Goal: Navigation & Orientation: Find specific page/section

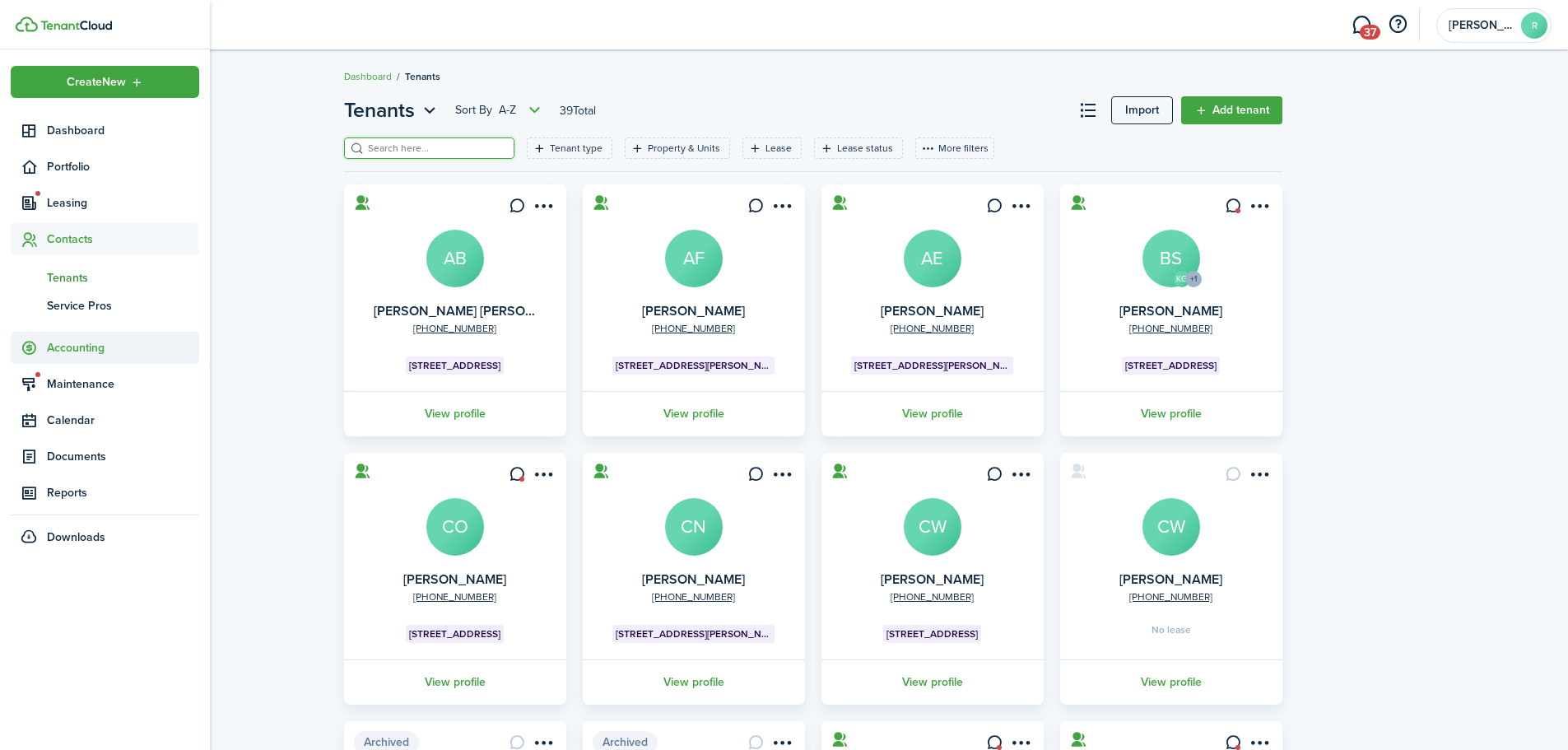
click at [74, 352] on span "Accounting" at bounding box center [122, 348] width 152 height 18
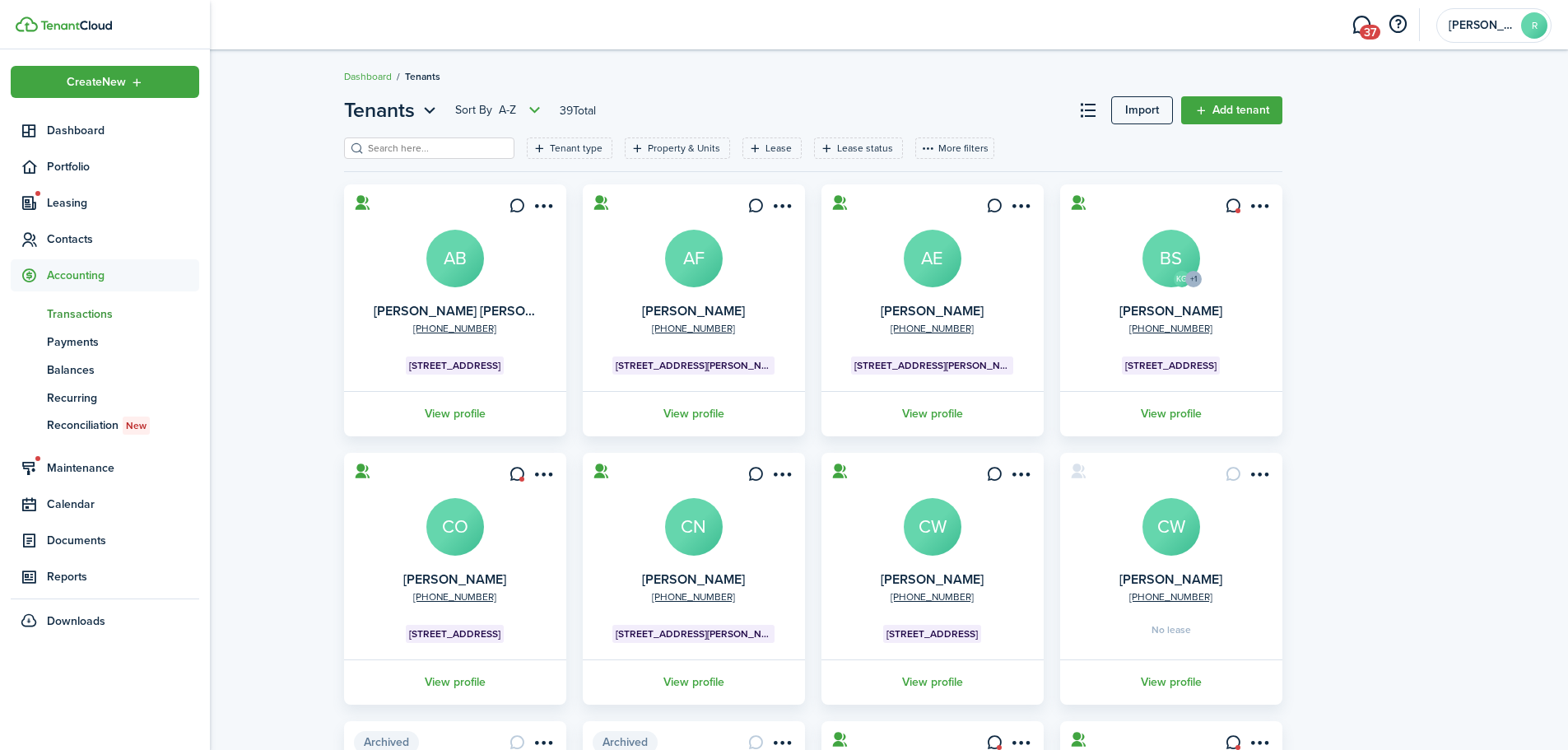
click at [77, 316] on span "Transactions" at bounding box center [122, 315] width 152 height 18
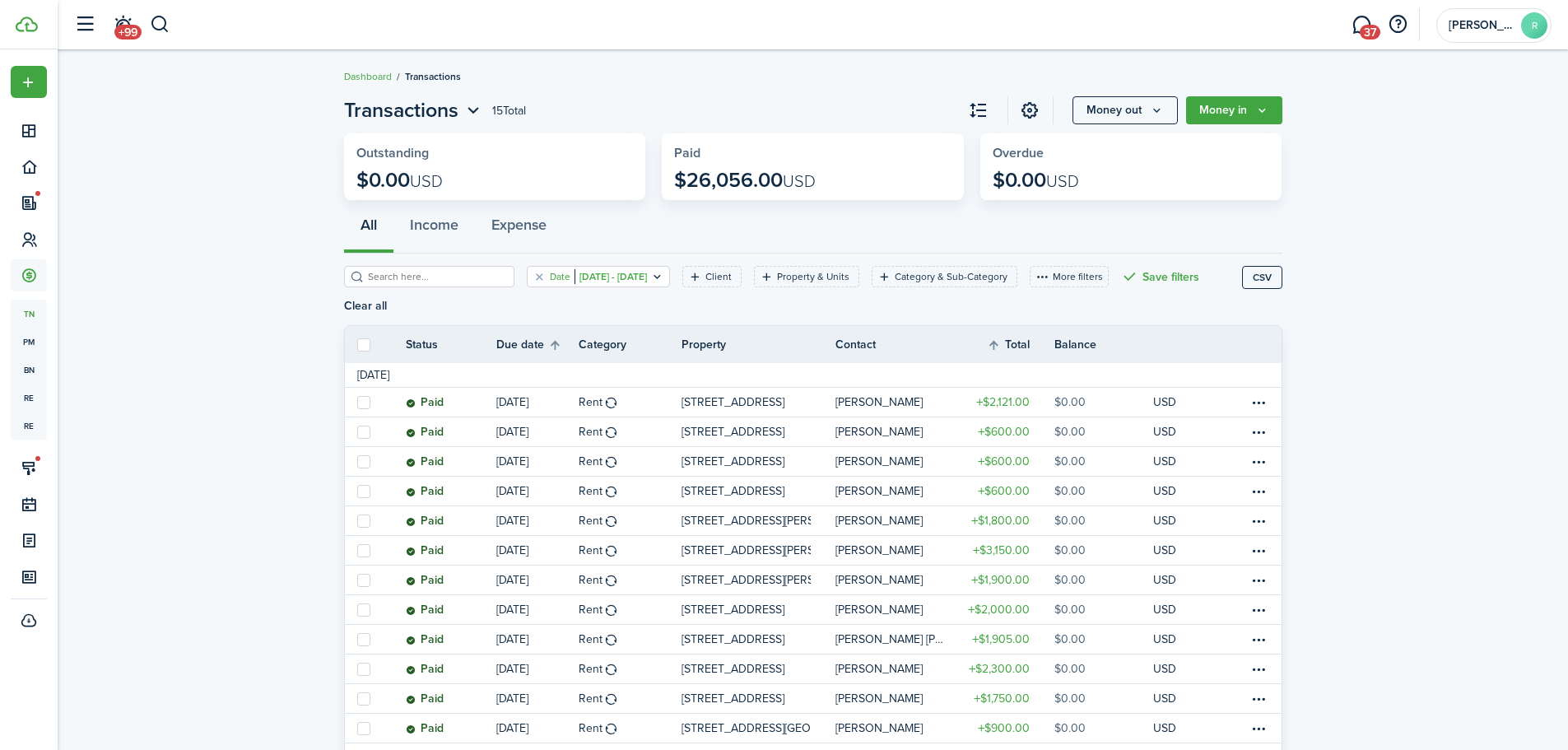
click at [601, 279] on filter-tag-value "[DATE] - [DATE]" at bounding box center [611, 276] width 73 height 15
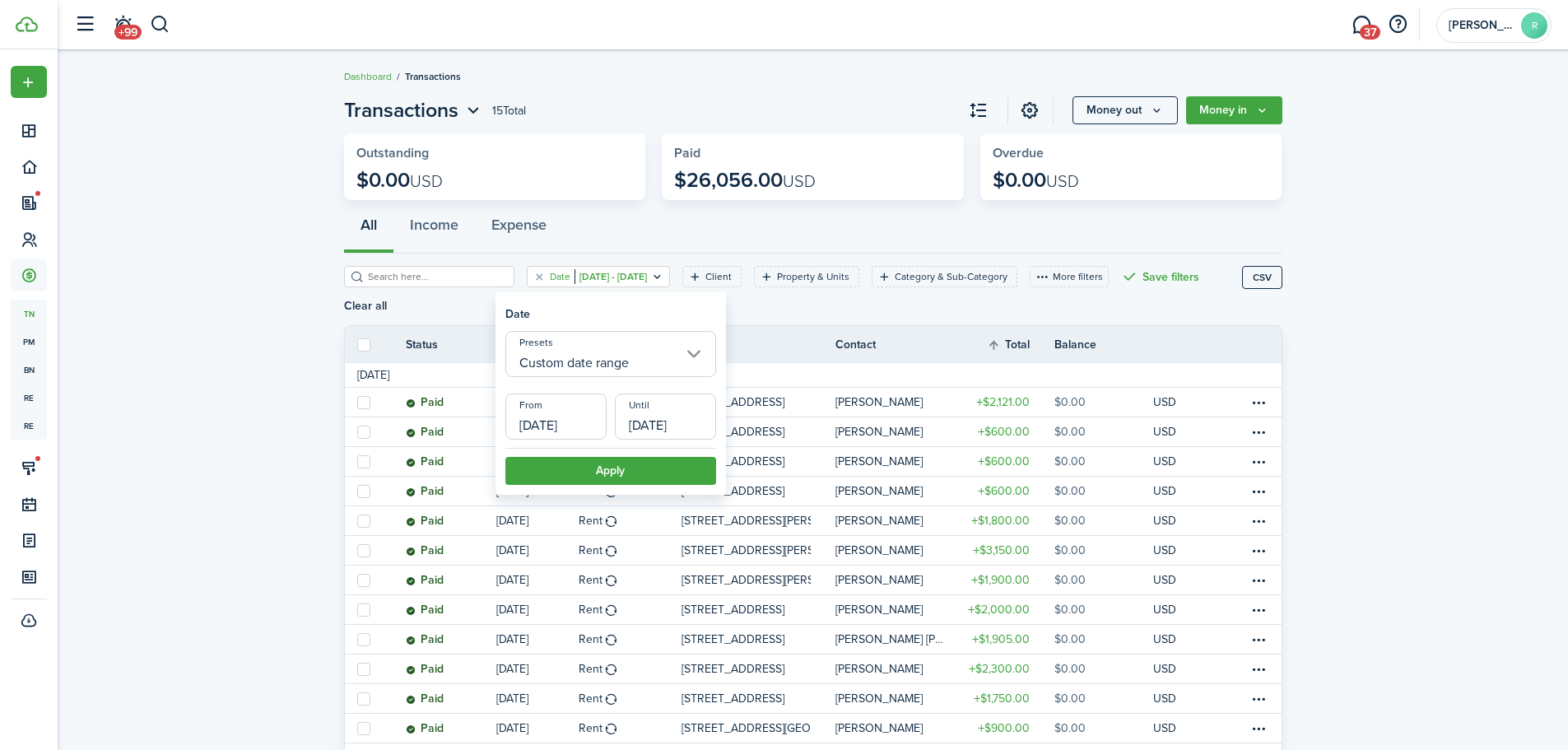
click at [575, 362] on input "Custom date range" at bounding box center [611, 354] width 211 height 46
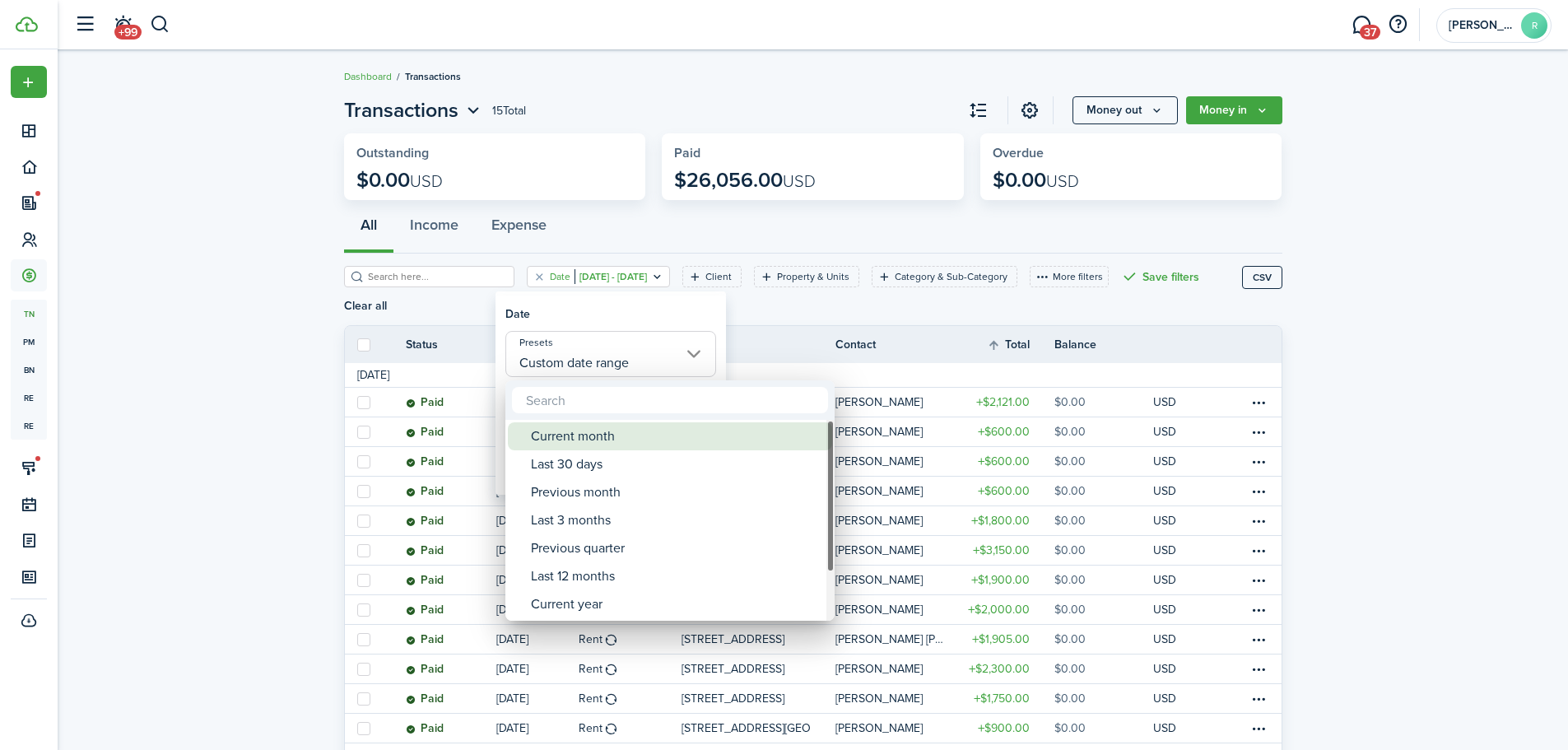
click at [571, 434] on div "Current month" at bounding box center [676, 436] width 291 height 28
type input "Current month"
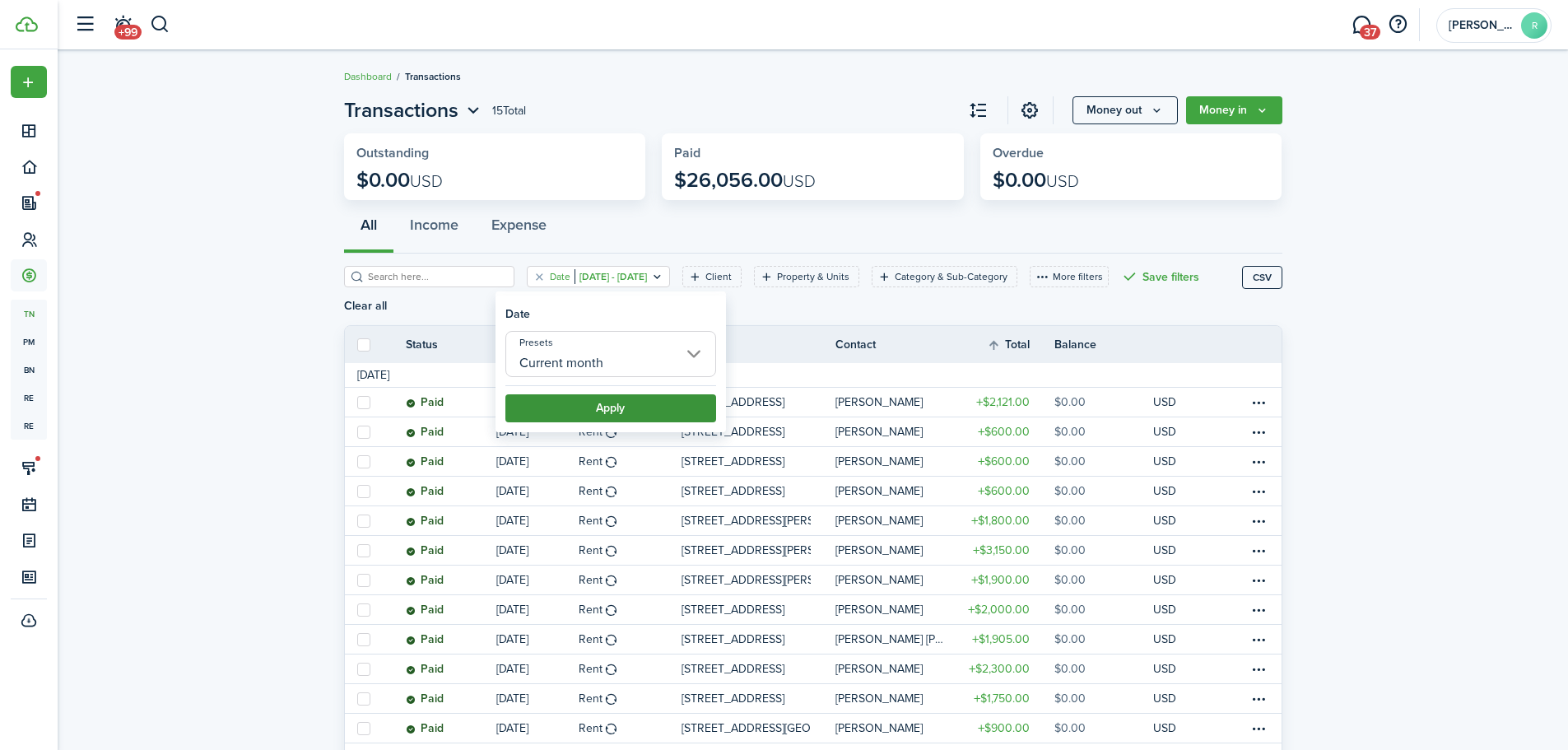
click at [599, 414] on button "Apply" at bounding box center [611, 408] width 211 height 28
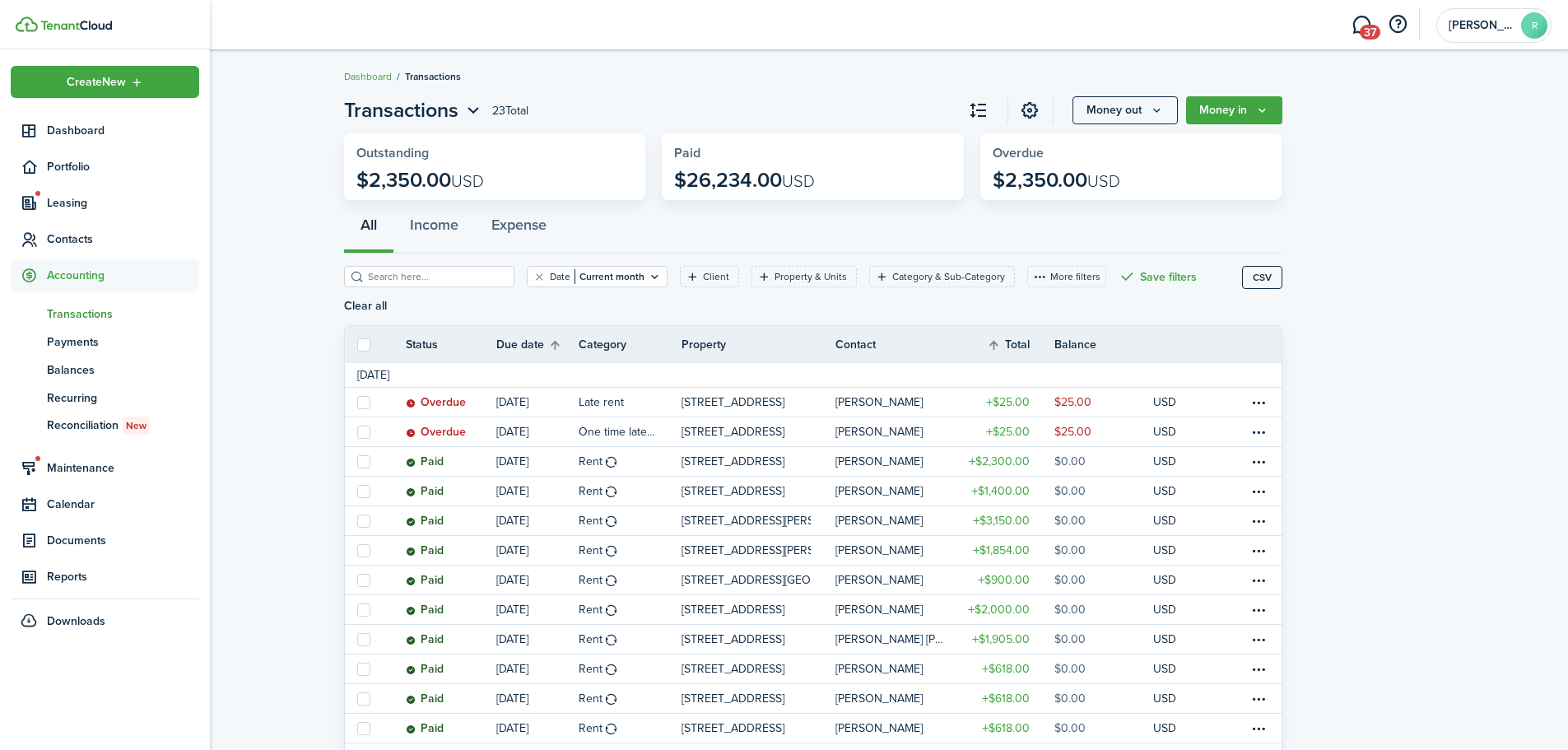
click at [76, 277] on span "Accounting" at bounding box center [122, 275] width 152 height 18
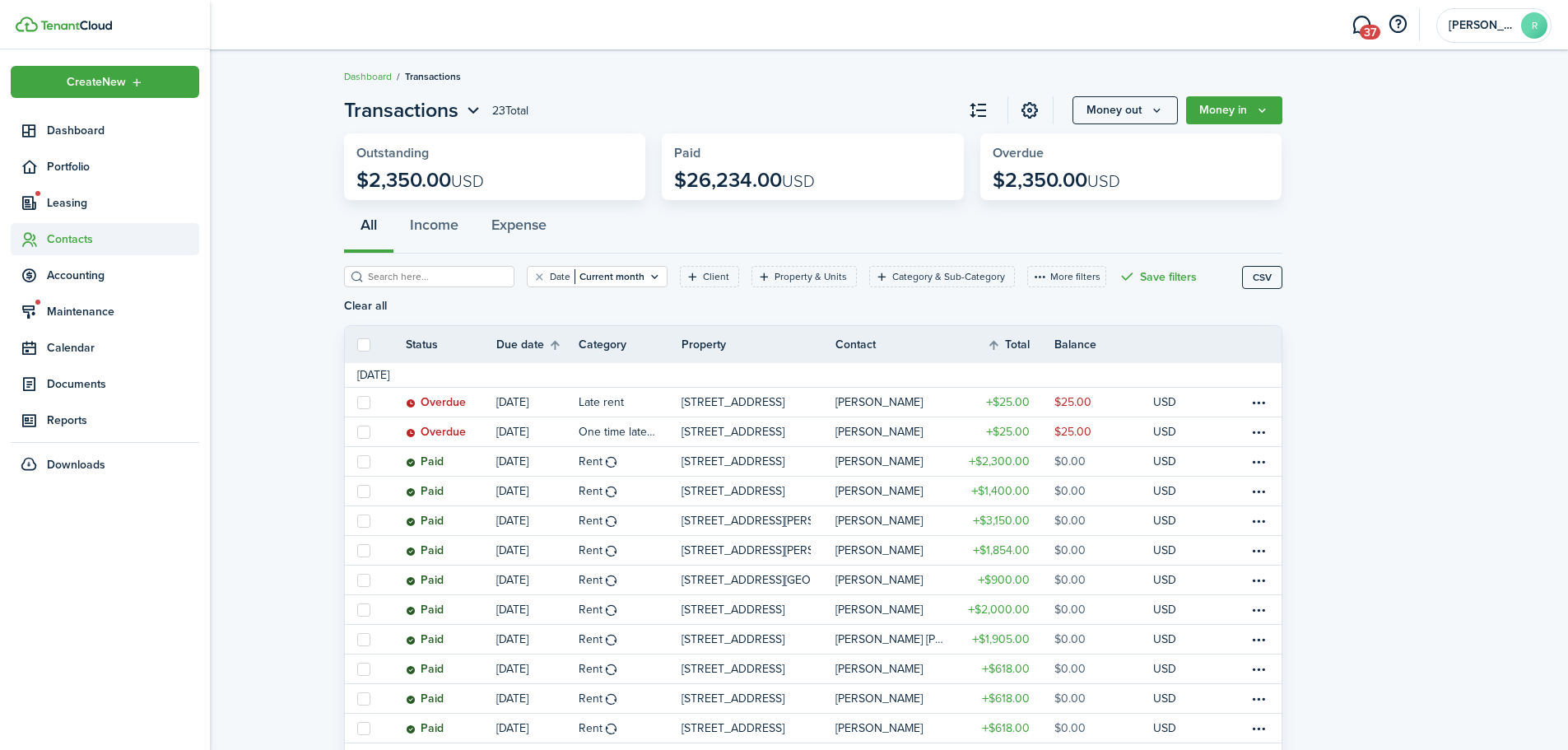
click at [84, 243] on span "Contacts" at bounding box center [122, 239] width 152 height 18
click at [74, 280] on span "Tenants" at bounding box center [122, 278] width 152 height 18
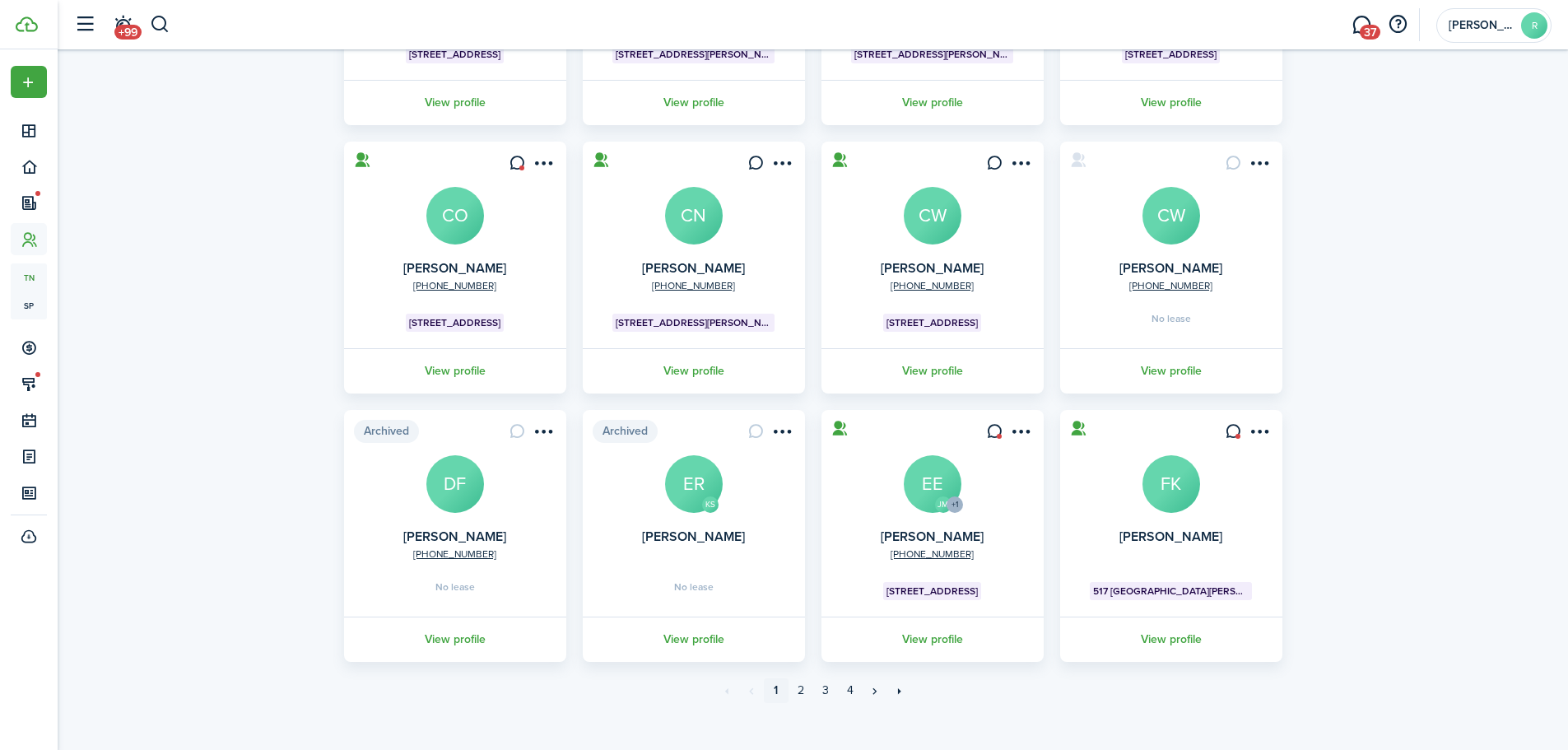
scroll to position [326, 0]
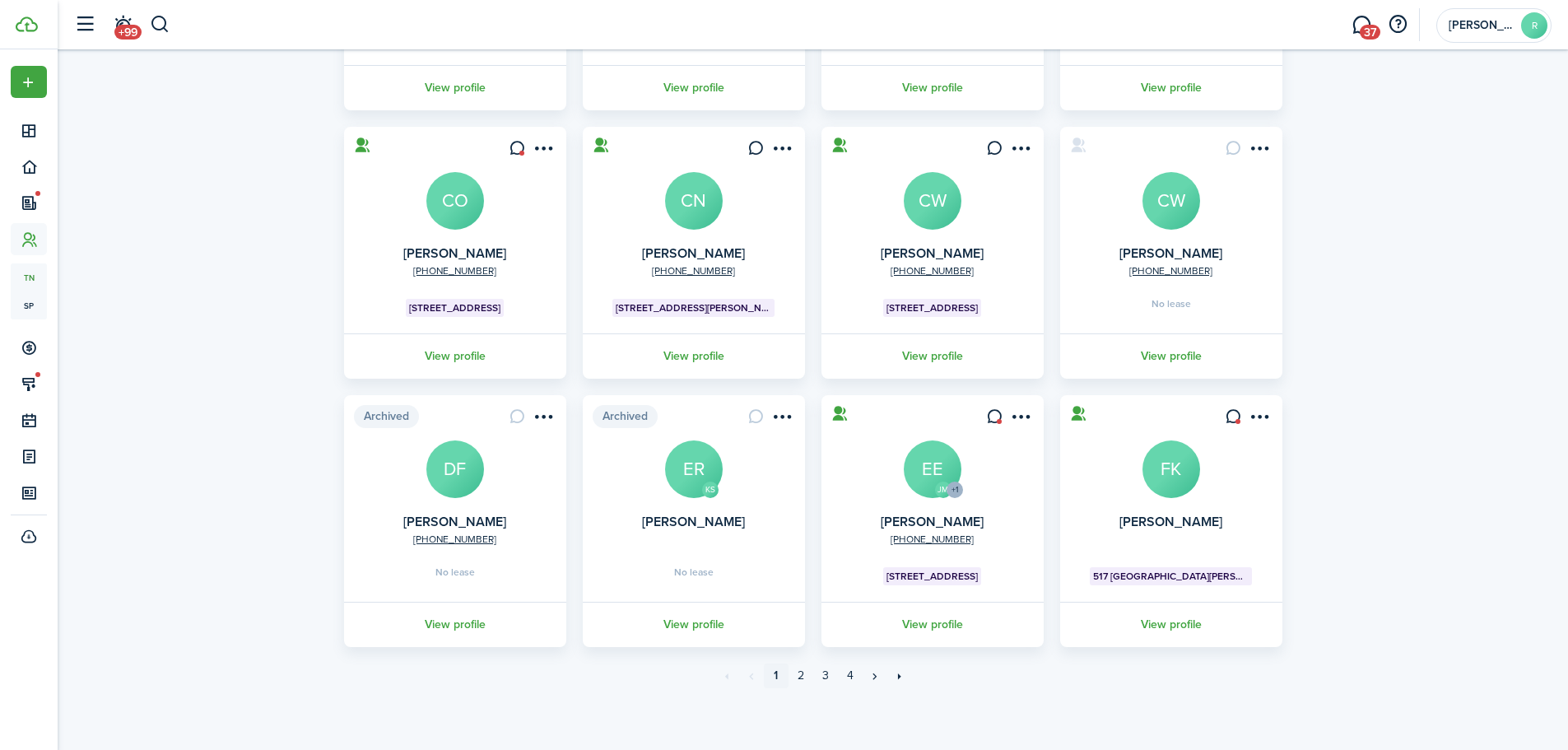
click at [891, 459] on card "JM +1 [PHONE_NUMBER] [PERSON_NAME] EE [STREET_ADDRESS][GEOGRAPHIC_DATA] profile" at bounding box center [932, 521] width 222 height 252
click at [910, 462] on avatar-text "EE" at bounding box center [932, 469] width 58 height 58
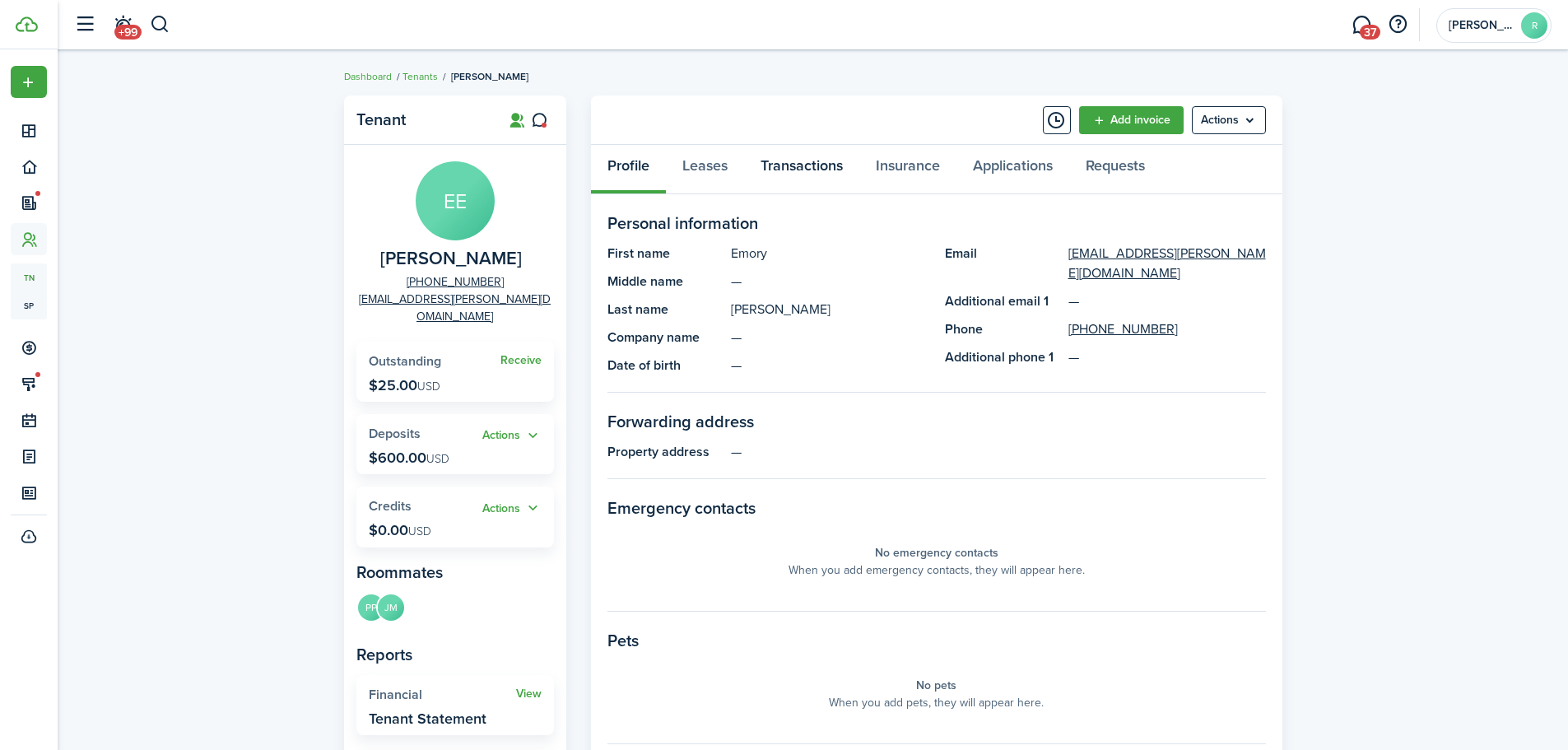
click at [798, 172] on link "Transactions" at bounding box center [802, 170] width 116 height 49
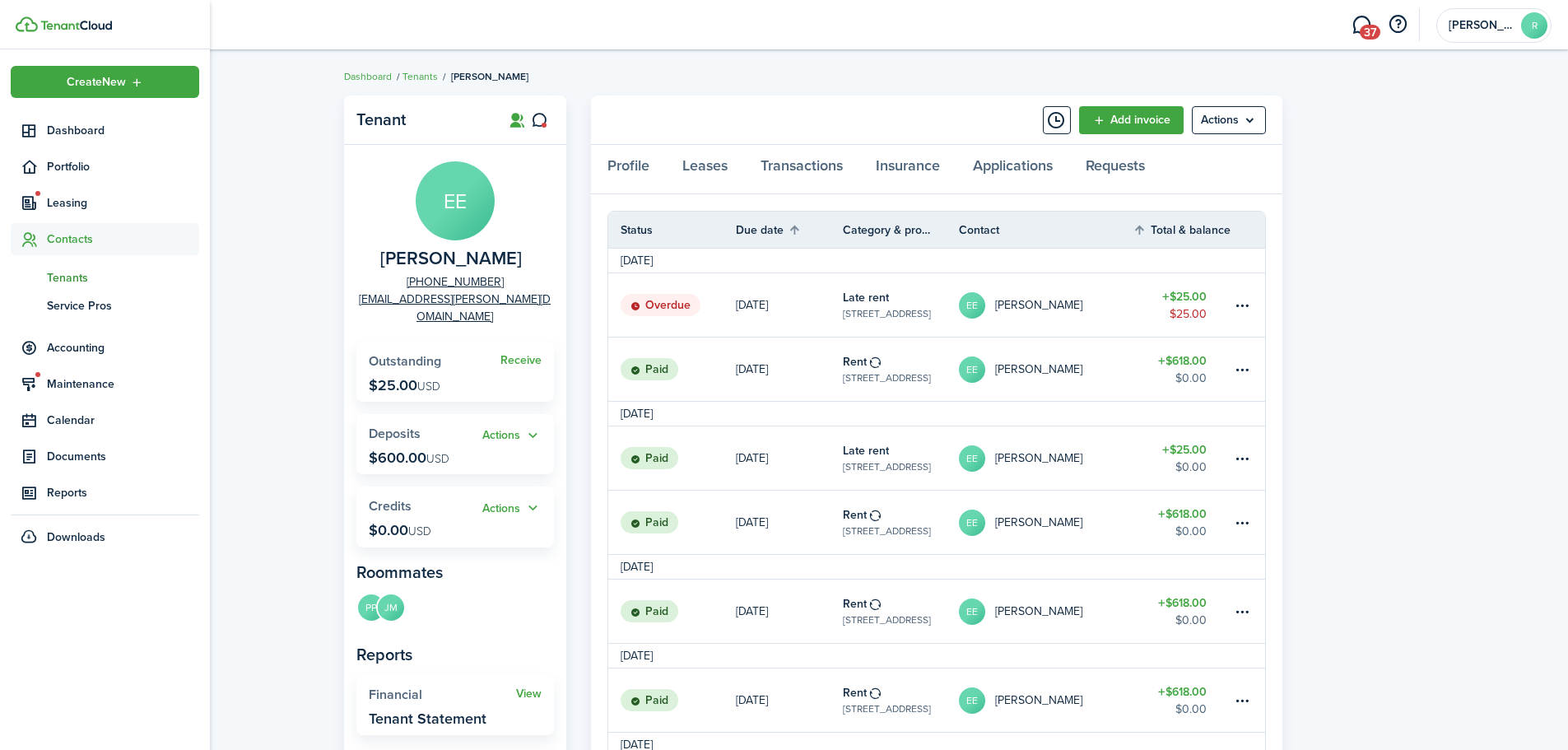
click at [65, 234] on span "Contacts" at bounding box center [122, 239] width 152 height 18
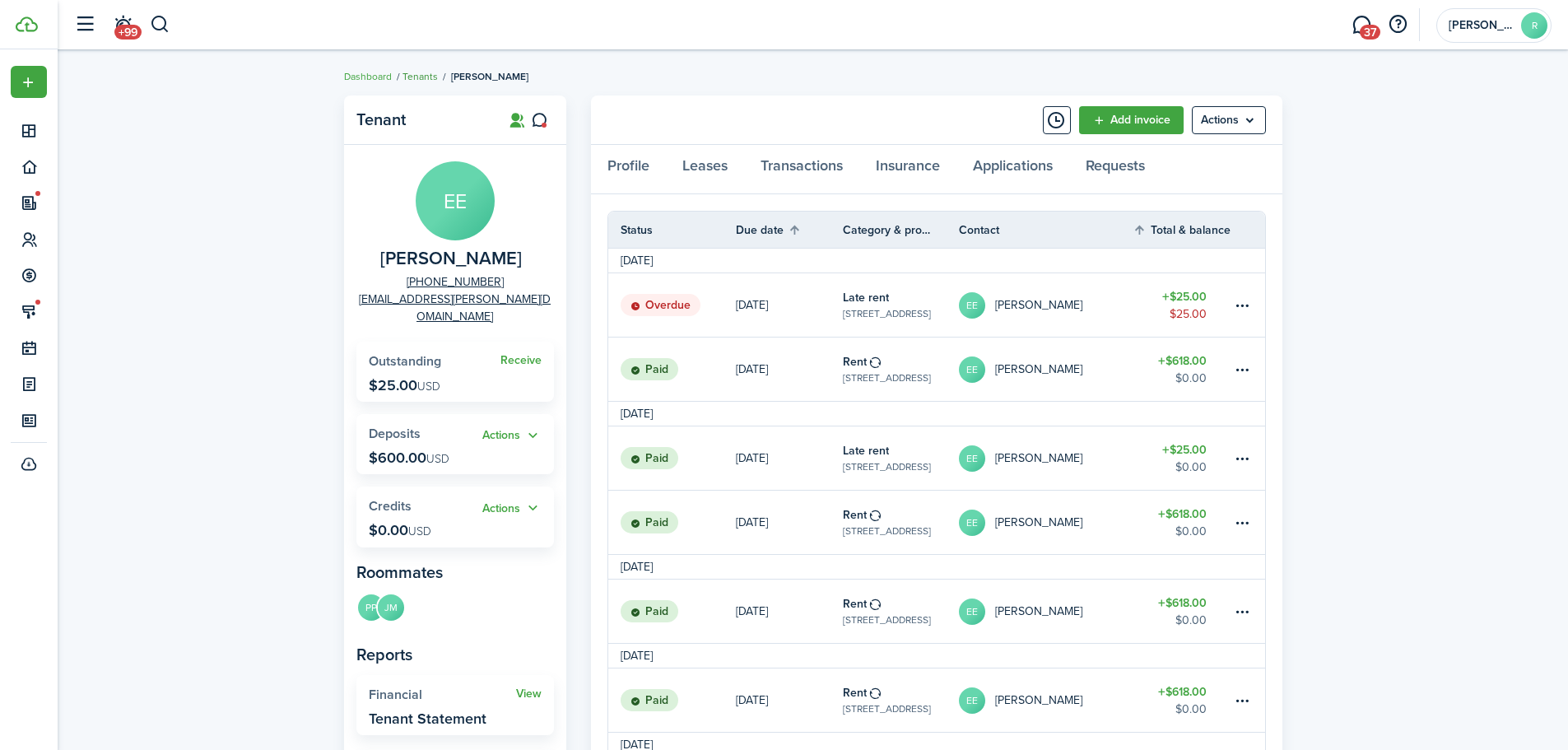
click at [409, 76] on link "Tenants" at bounding box center [420, 76] width 35 height 15
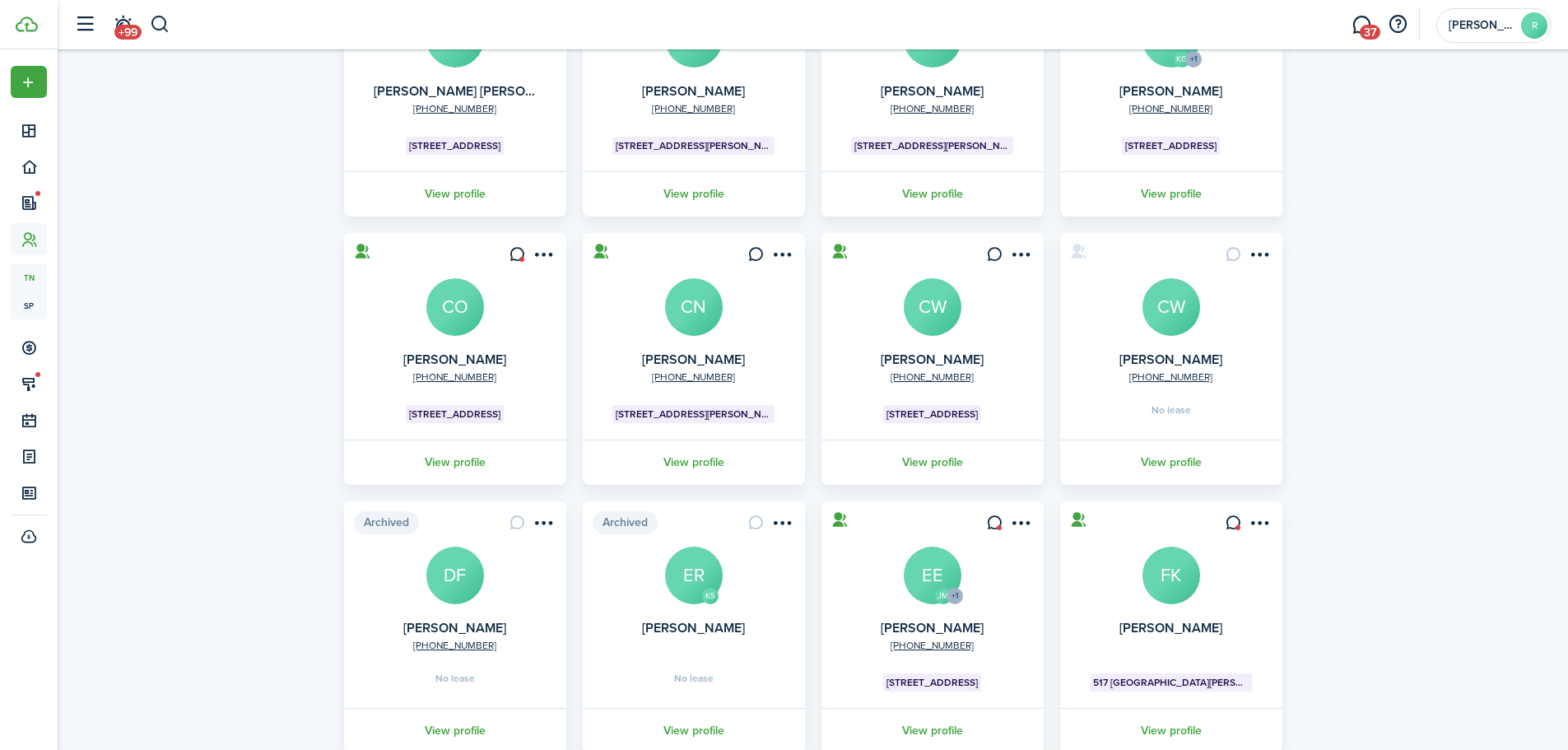
scroll to position [326, 0]
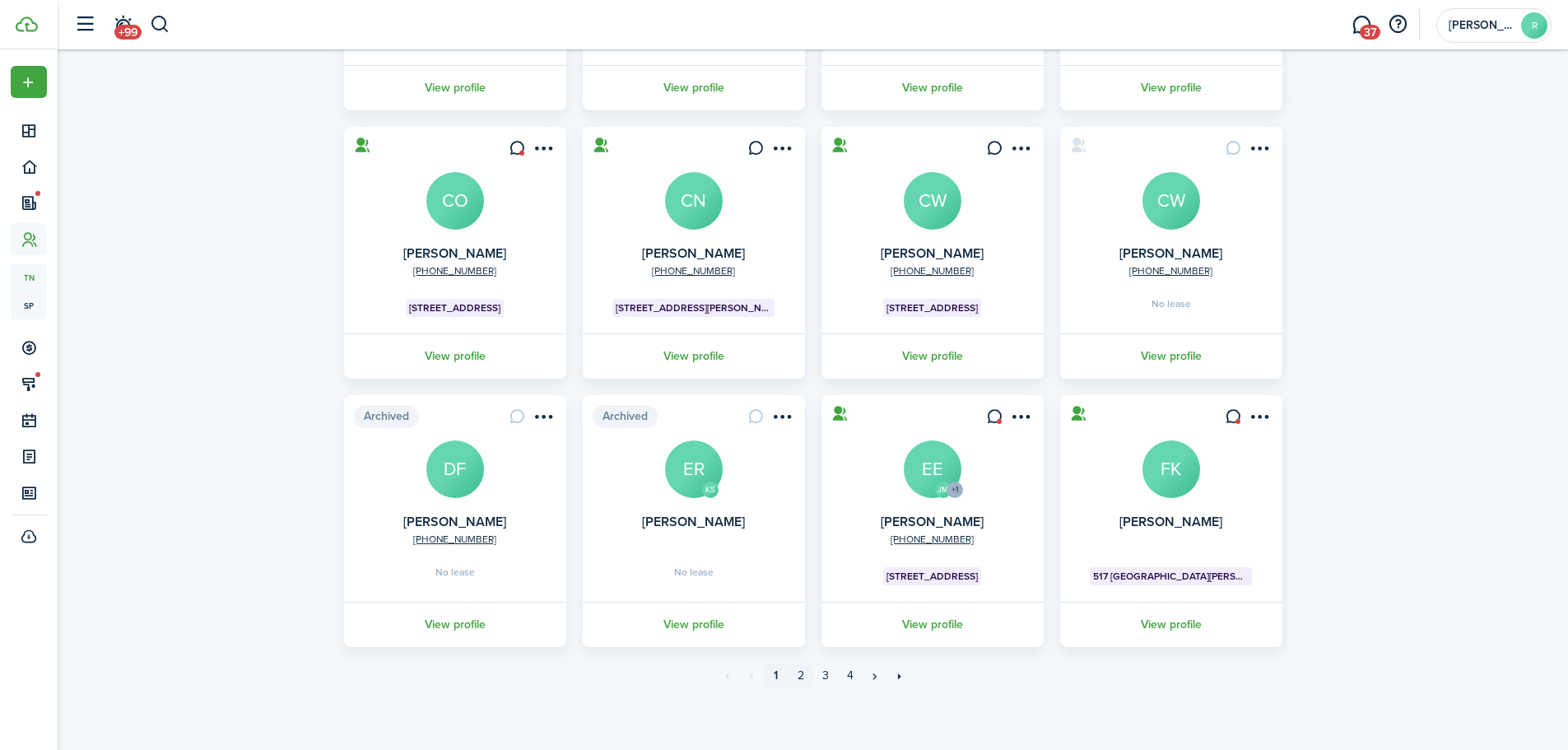
click at [803, 679] on link "2" at bounding box center [800, 675] width 24 height 25
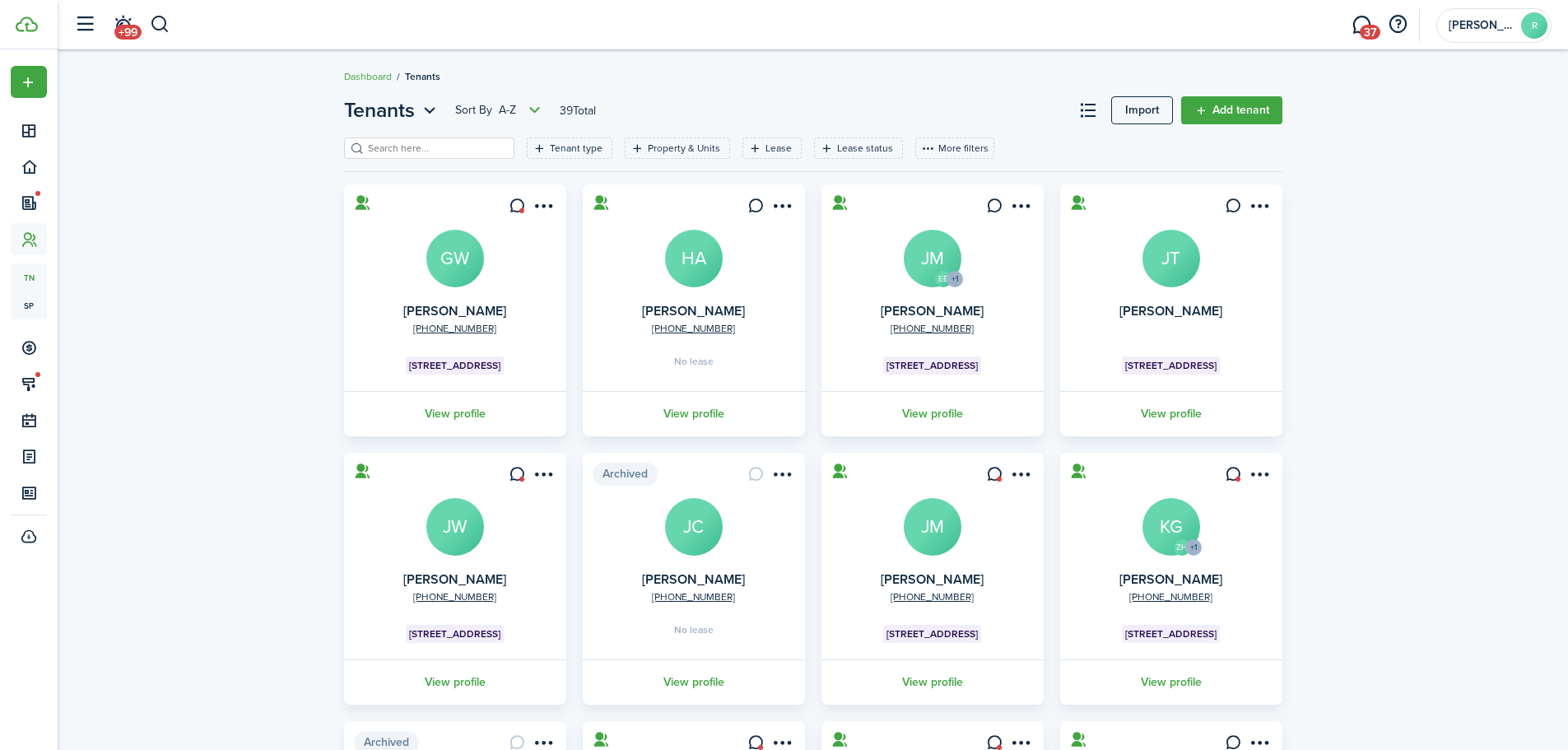
click at [928, 260] on avatar-text "JM" at bounding box center [932, 258] width 58 height 58
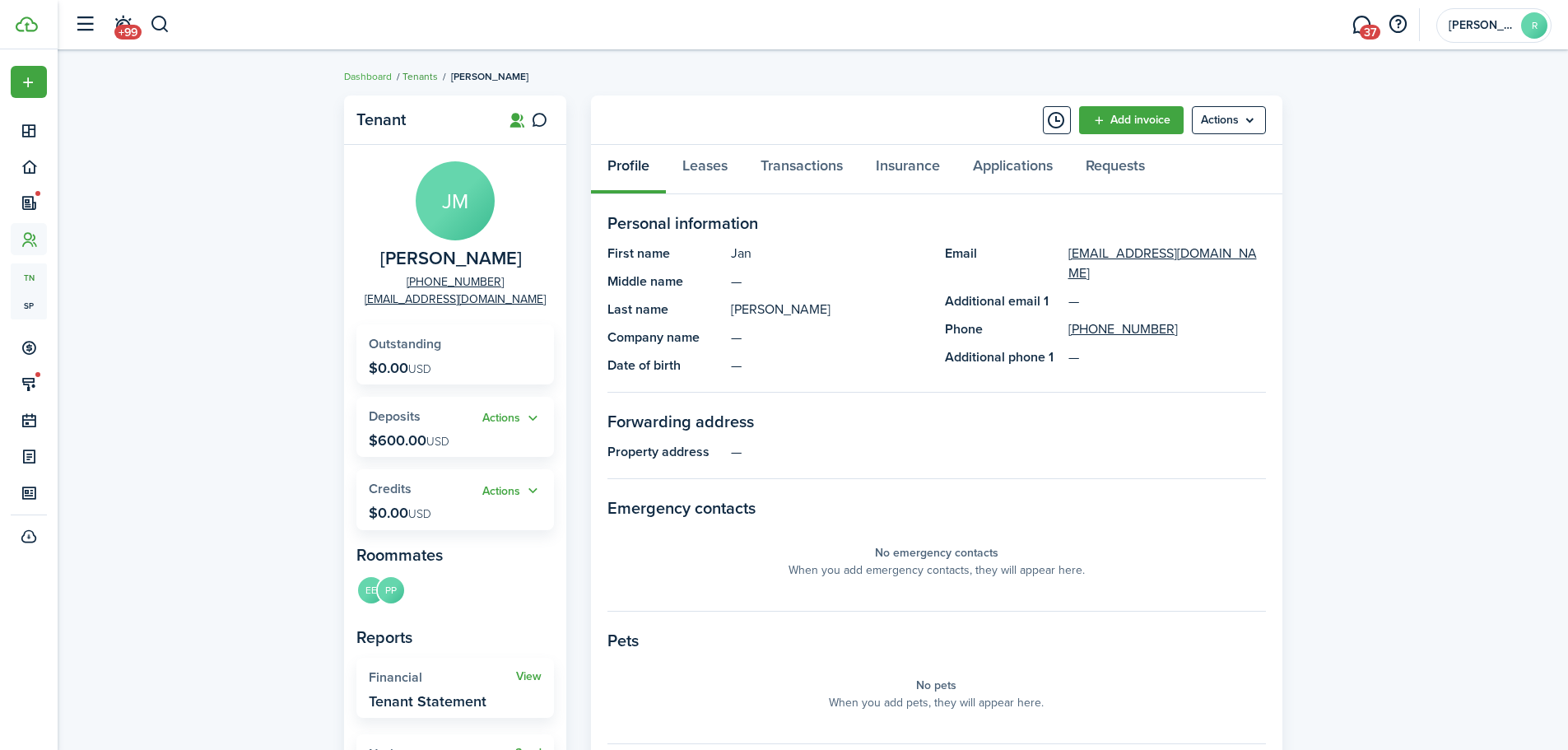
click at [422, 78] on link "Tenants" at bounding box center [420, 76] width 35 height 15
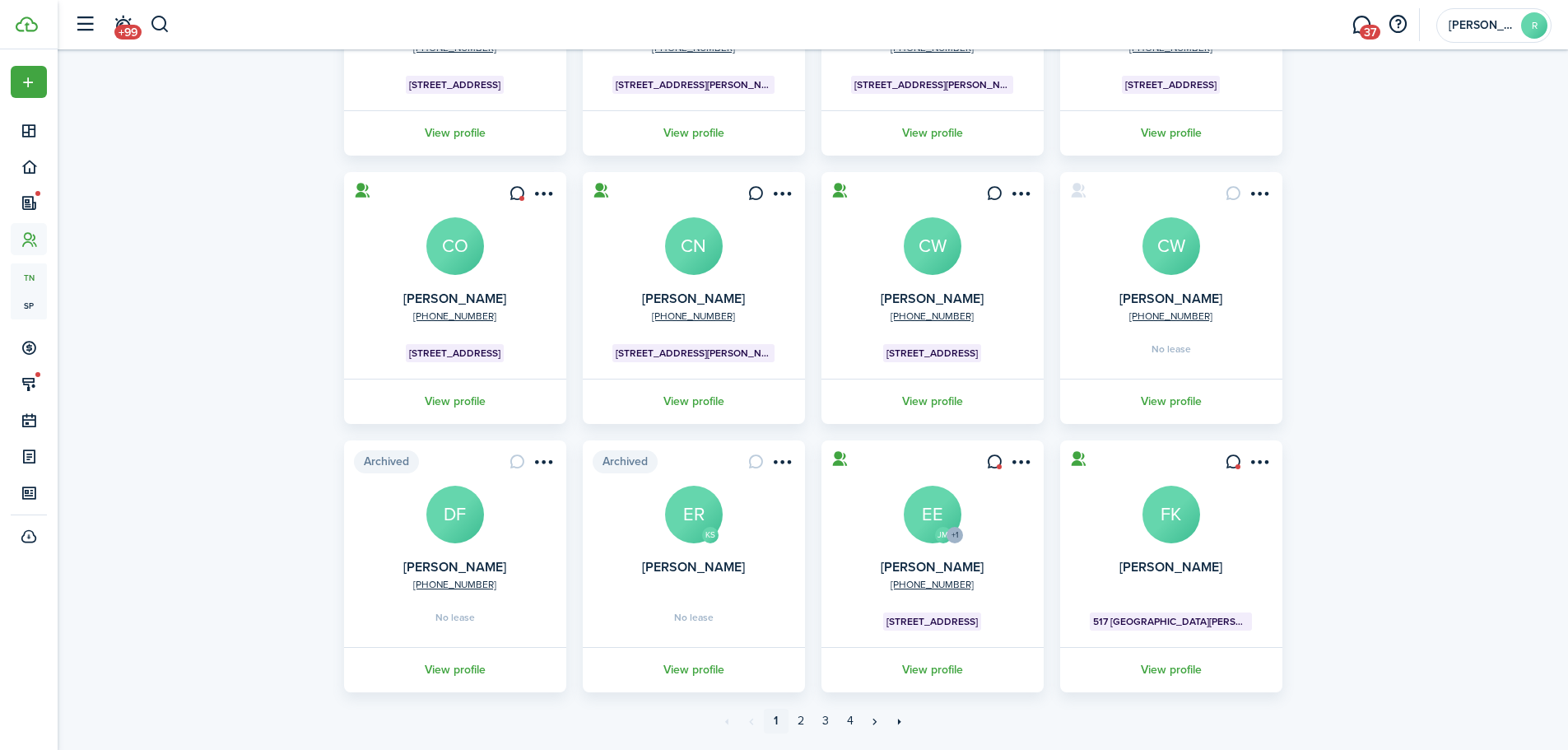
scroll to position [326, 0]
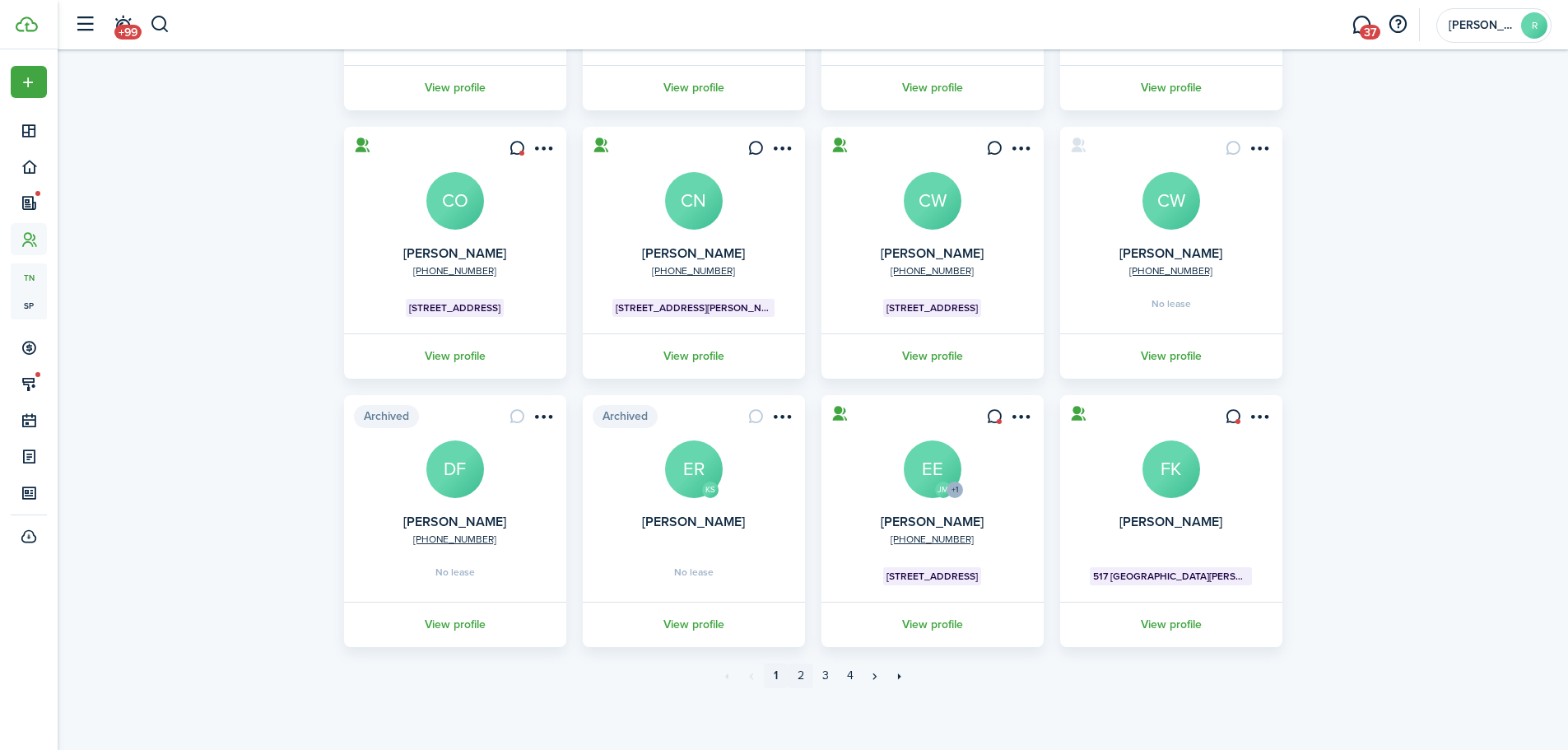
click at [802, 675] on link "2" at bounding box center [800, 675] width 24 height 25
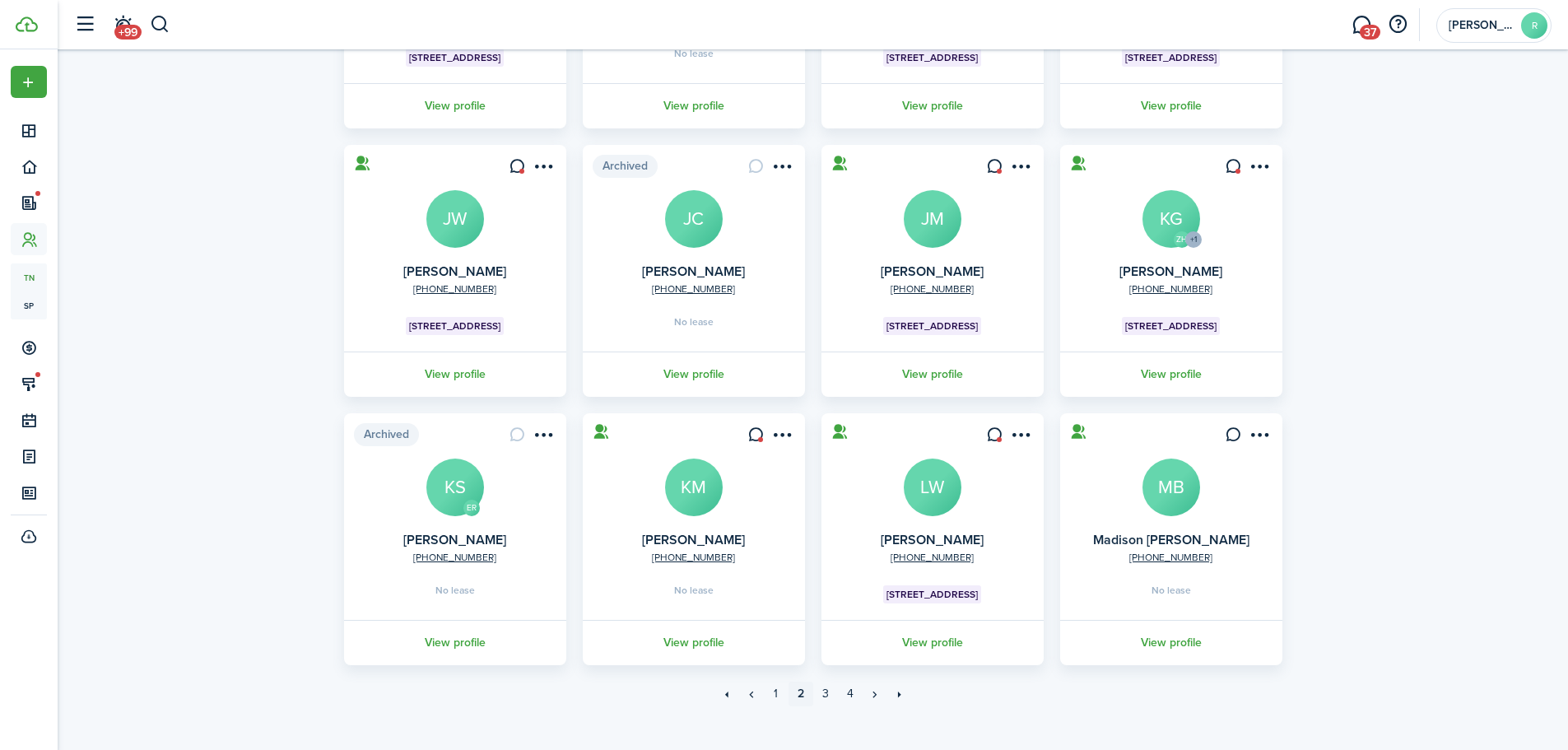
scroll to position [326, 0]
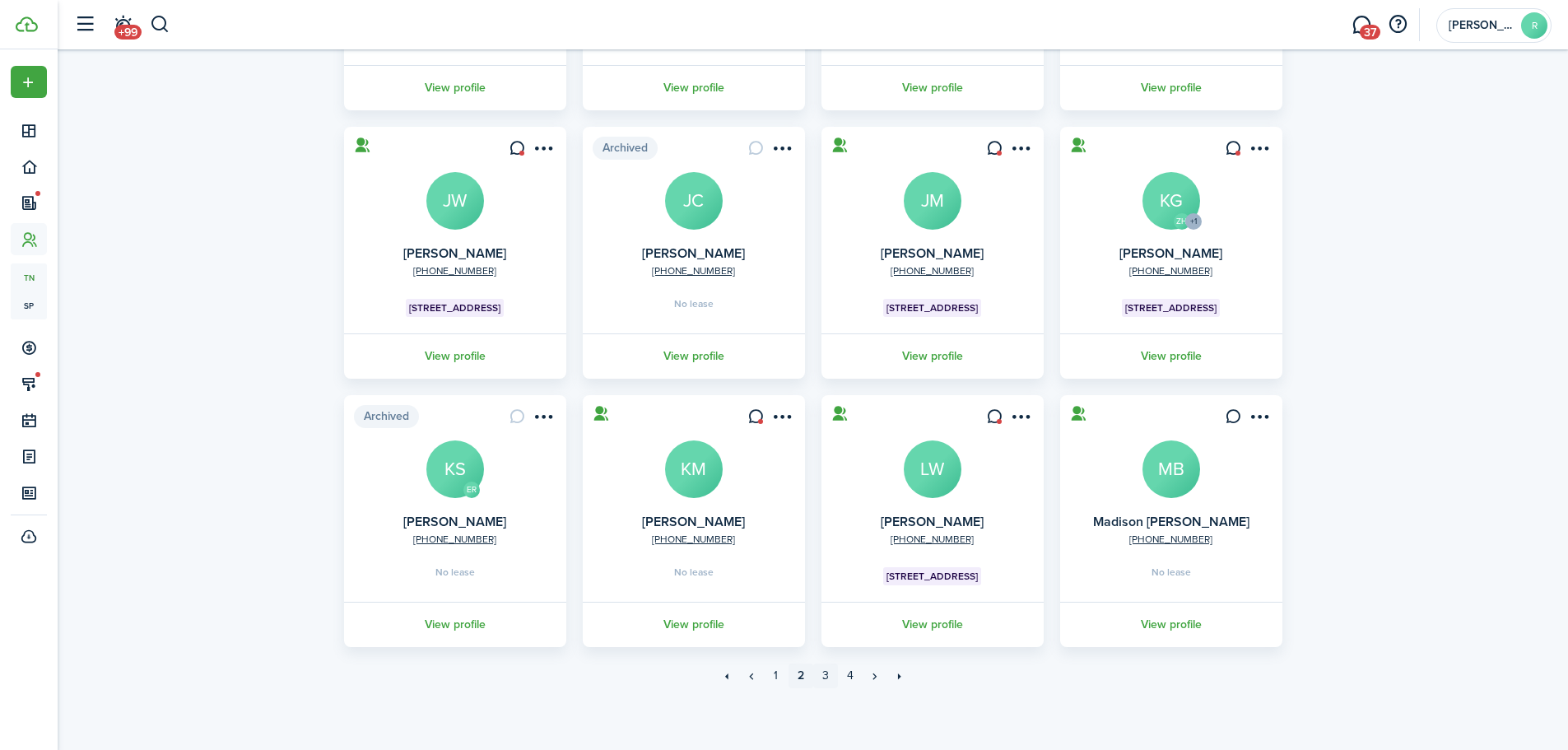
click at [826, 675] on link "3" at bounding box center [825, 675] width 24 height 25
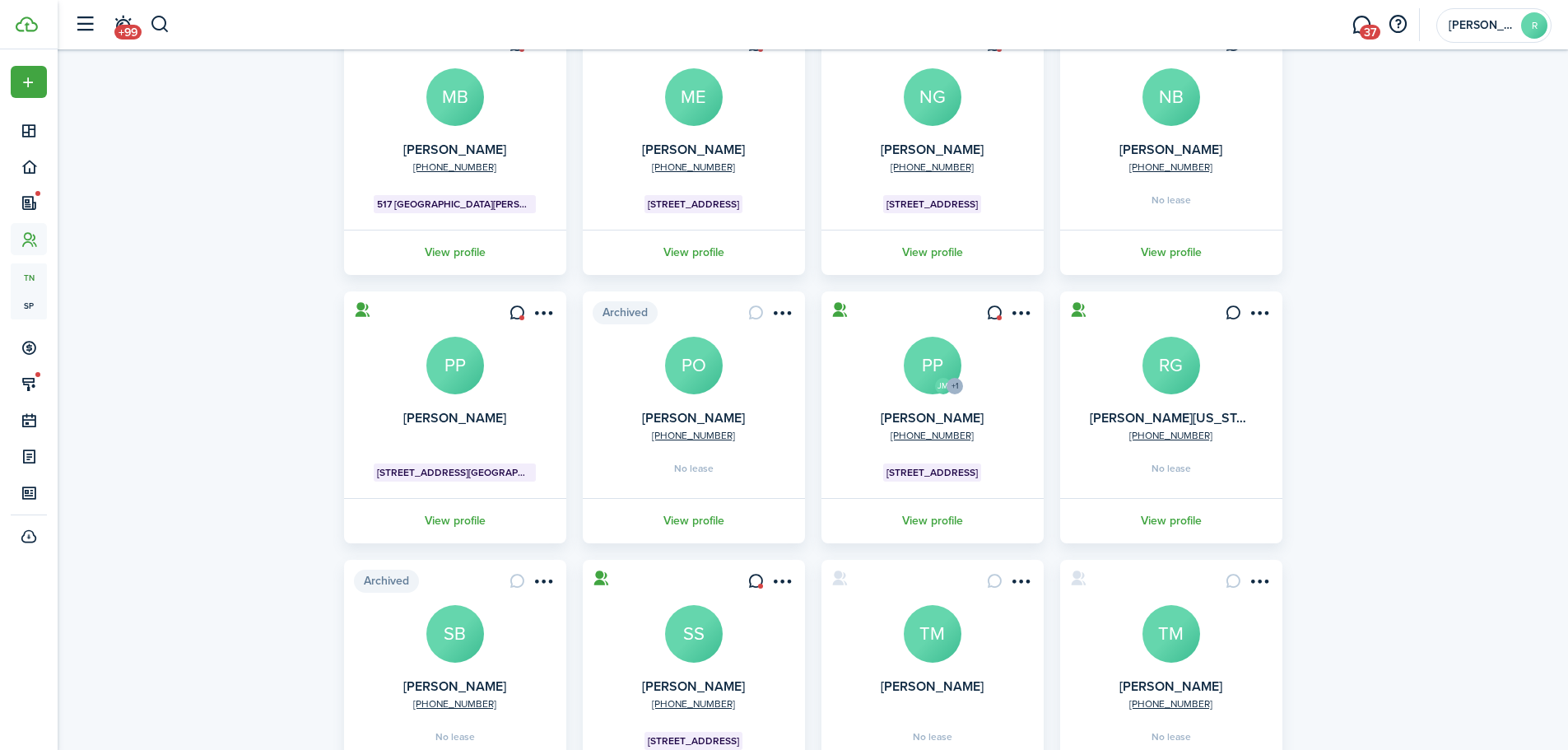
scroll to position [165, 0]
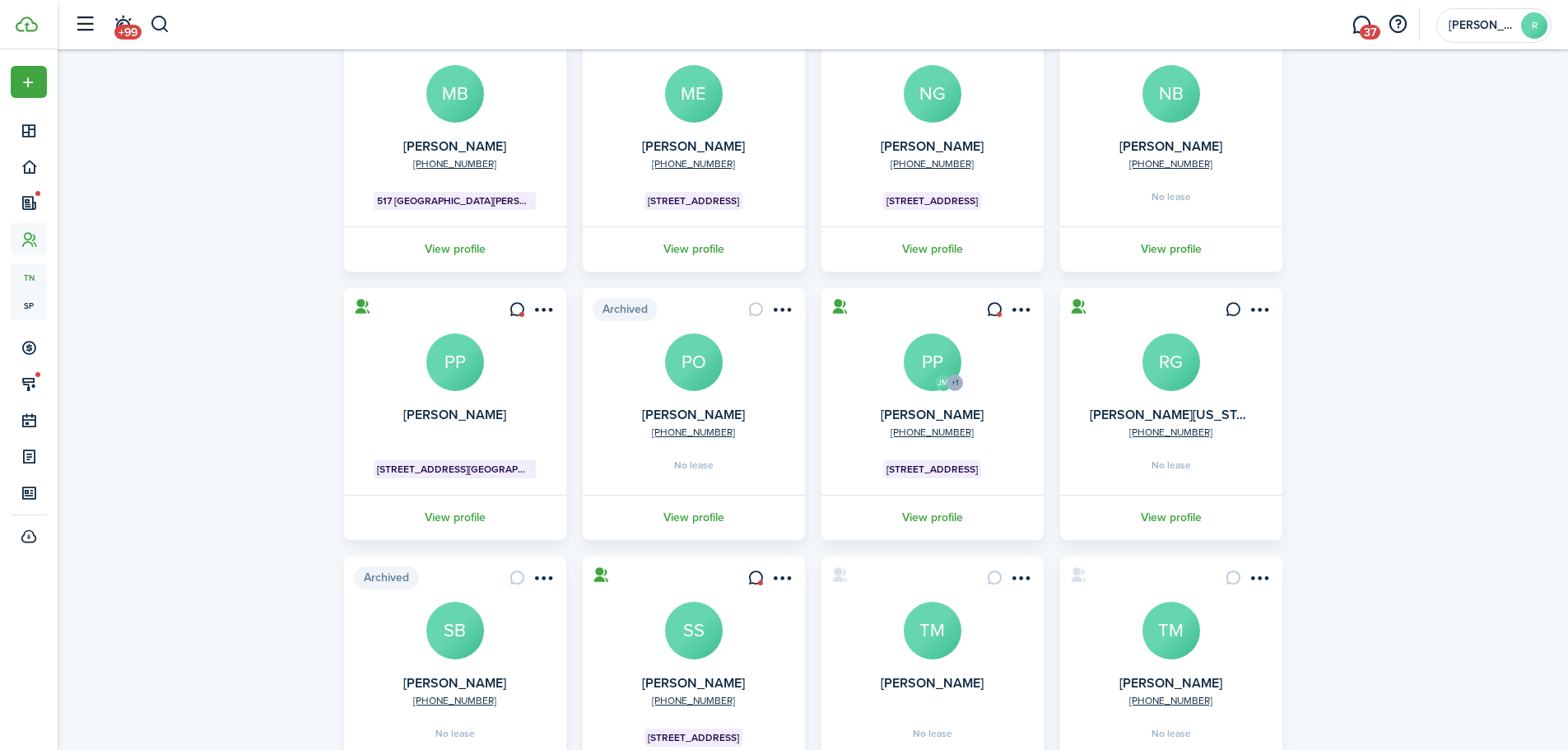
click at [913, 361] on avatar-text "PP" at bounding box center [932, 362] width 58 height 58
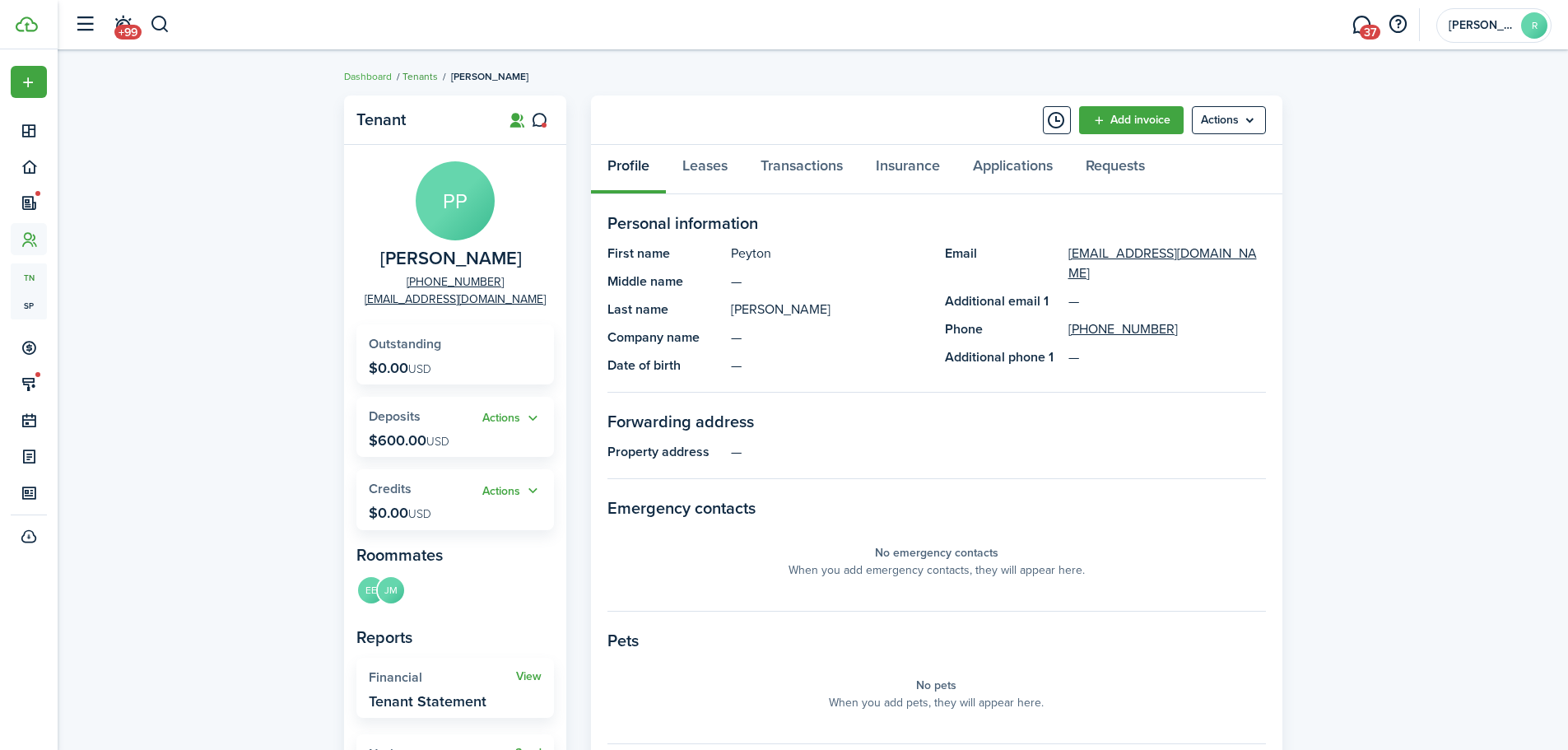
click at [409, 77] on link "Tenants" at bounding box center [420, 76] width 35 height 15
